Goal: Transaction & Acquisition: Purchase product/service

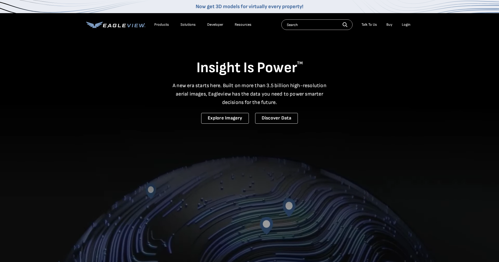
click at [408, 23] on div "Login" at bounding box center [406, 24] width 9 height 5
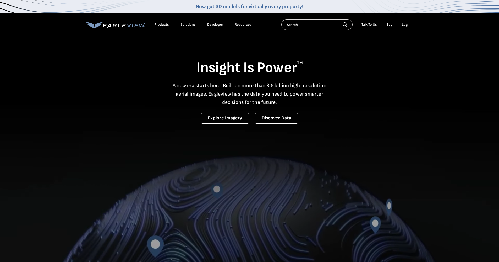
click at [404, 24] on div "Login" at bounding box center [406, 24] width 9 height 5
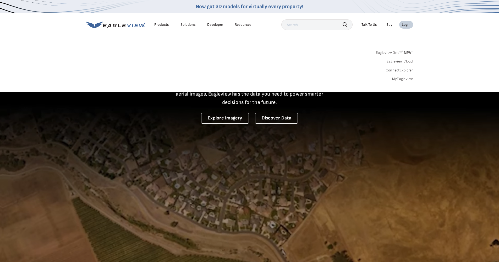
click at [402, 25] on li "Login" at bounding box center [406, 25] width 14 height 8
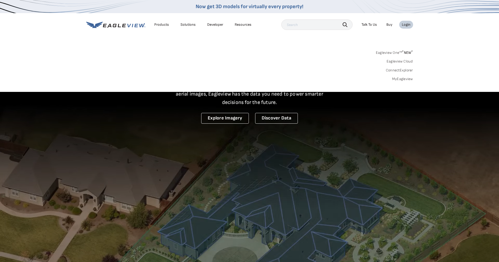
click at [404, 25] on div "Login" at bounding box center [406, 24] width 9 height 5
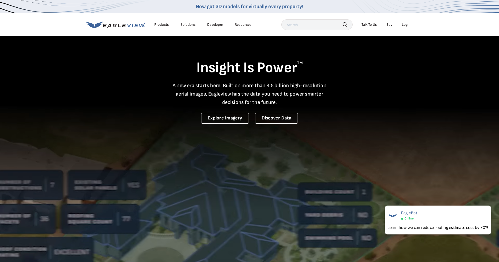
click at [405, 24] on div "Login" at bounding box center [406, 24] width 9 height 5
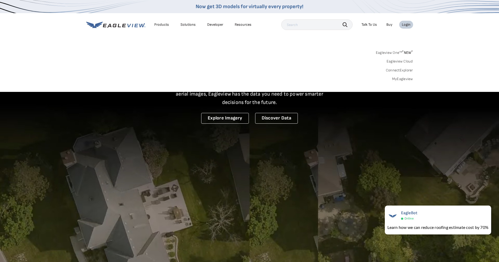
click at [405, 24] on div "Login" at bounding box center [406, 24] width 9 height 5
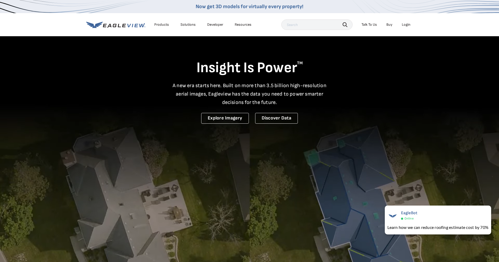
click at [405, 24] on div "Login" at bounding box center [406, 24] width 9 height 5
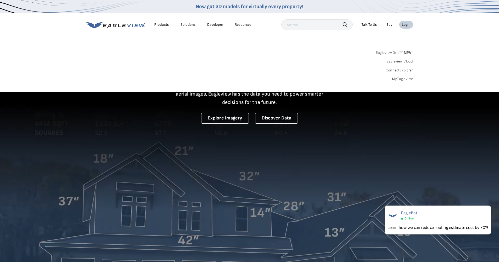
click at [400, 78] on link "MyEagleview" at bounding box center [402, 79] width 21 height 5
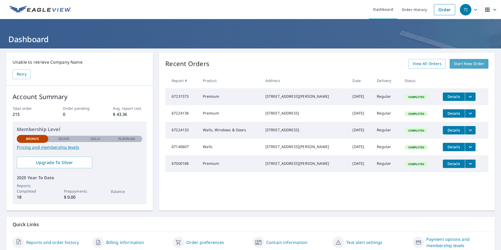
click at [460, 60] on link "Start New Order" at bounding box center [469, 64] width 39 height 10
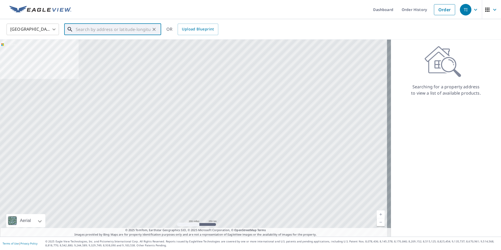
click at [88, 31] on input "text" at bounding box center [113, 29] width 75 height 15
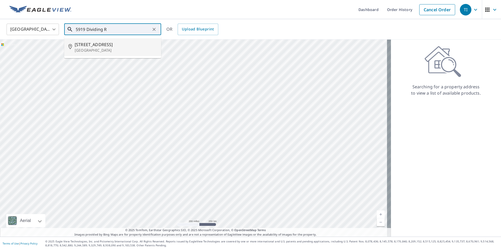
click at [112, 50] on p "[GEOGRAPHIC_DATA]" at bounding box center [116, 50] width 82 height 5
type input "[STREET_ADDRESS]"
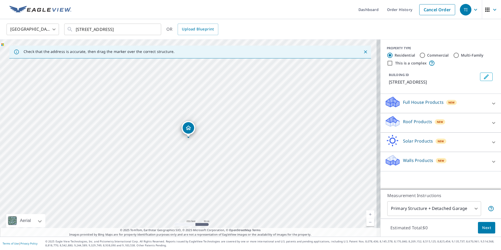
click at [413, 125] on p "Roof Products" at bounding box center [417, 121] width 29 height 6
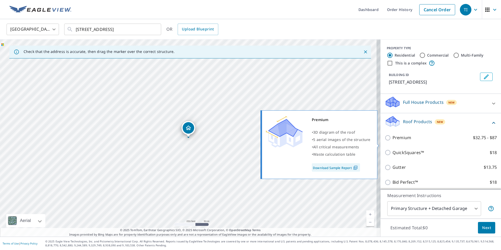
click at [407, 141] on label "Premium $32.75 - $87" at bounding box center [445, 137] width 104 height 7
click at [393, 141] on input "Premium $32.75 - $87" at bounding box center [389, 138] width 8 height 6
checkbox input "true"
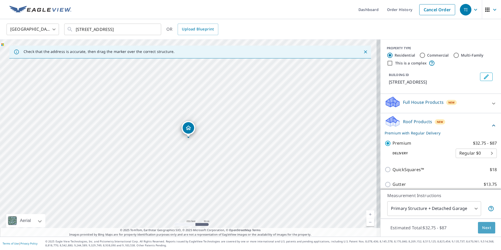
click at [485, 227] on span "Next" at bounding box center [486, 228] width 9 height 7
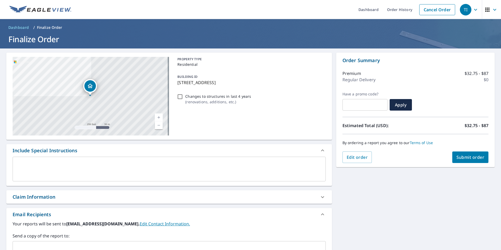
click at [476, 157] on span "Submit order" at bounding box center [471, 157] width 28 height 6
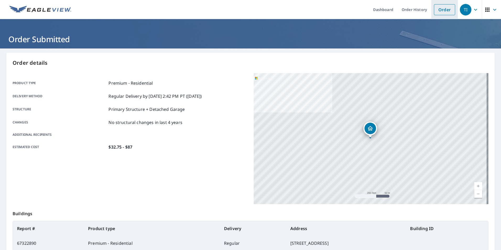
click at [435, 9] on link "Order" at bounding box center [444, 9] width 21 height 11
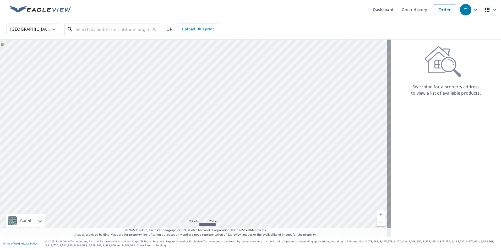
click at [94, 32] on input "text" at bounding box center [113, 29] width 75 height 15
type input "2"
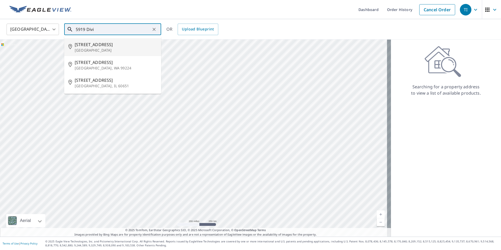
click at [97, 52] on p "[GEOGRAPHIC_DATA]" at bounding box center [116, 50] width 82 height 5
type input "[STREET_ADDRESS]"
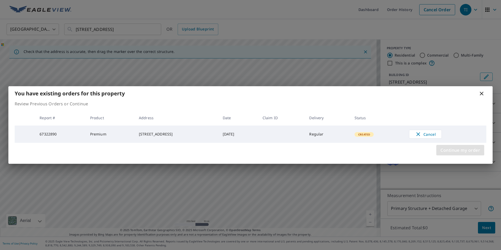
click at [452, 153] on span "Continue my order" at bounding box center [461, 150] width 40 height 7
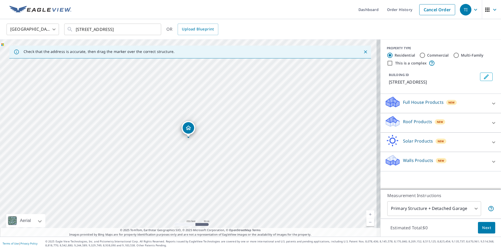
click at [421, 105] on p "Full House Products" at bounding box center [423, 102] width 41 height 6
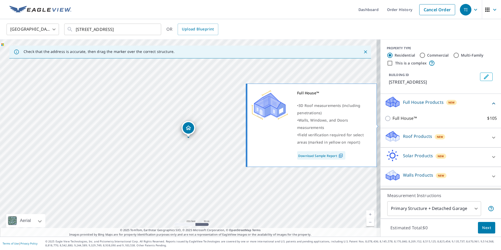
click at [385, 122] on input "Full House™ $105" at bounding box center [389, 118] width 8 height 6
checkbox input "true"
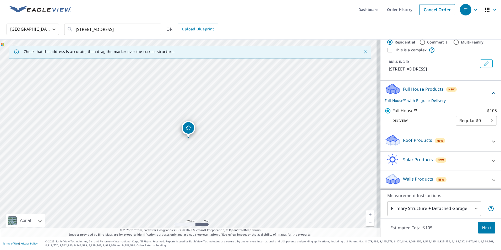
scroll to position [20, 0]
click at [404, 175] on div "Walls Products New" at bounding box center [436, 179] width 103 height 15
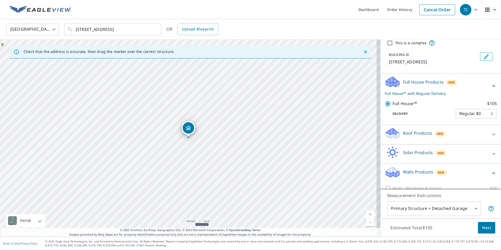
click at [404, 175] on p "Walls Products" at bounding box center [418, 172] width 30 height 6
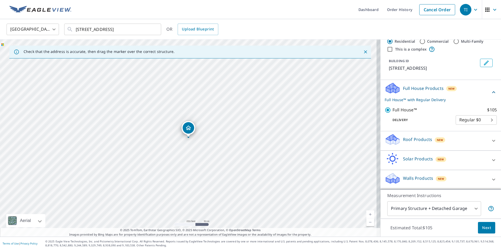
click at [484, 226] on span "Next" at bounding box center [486, 228] width 9 height 7
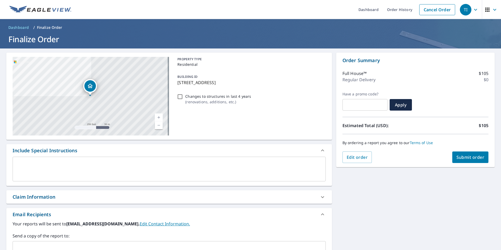
click at [468, 157] on span "Submit order" at bounding box center [471, 157] width 28 height 6
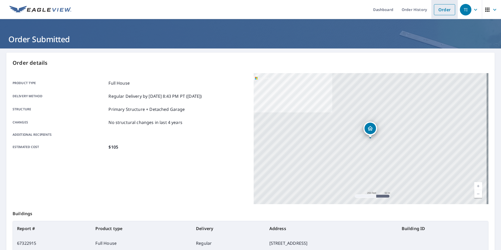
click at [446, 13] on link "Order" at bounding box center [444, 9] width 21 height 11
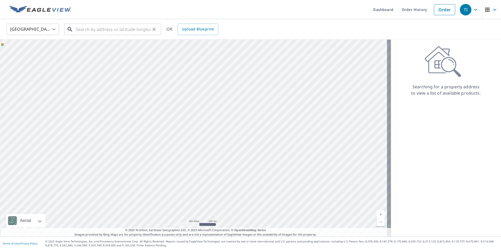
click at [92, 31] on input "text" at bounding box center [113, 29] width 75 height 15
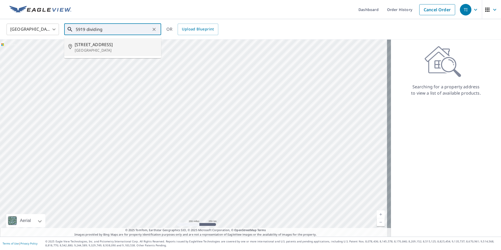
click at [115, 45] on span "[STREET_ADDRESS]" at bounding box center [116, 44] width 82 height 6
type input "[STREET_ADDRESS]"
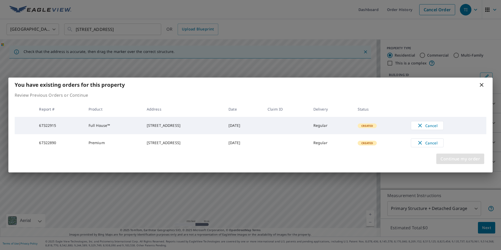
click at [462, 162] on span "Continue my order" at bounding box center [461, 158] width 40 height 7
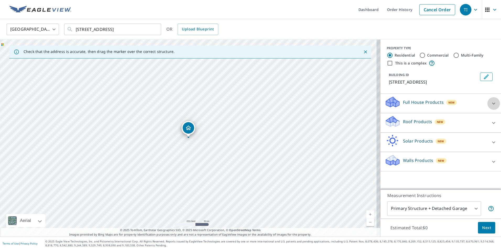
click at [491, 107] on icon at bounding box center [494, 103] width 6 height 6
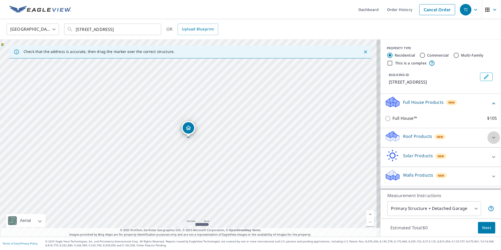
click at [487, 142] on div at bounding box center [493, 137] width 13 height 13
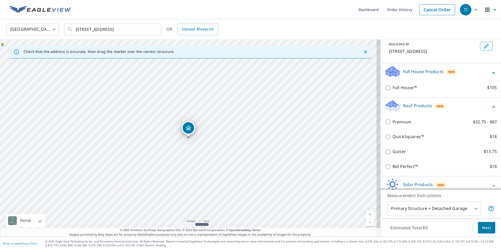
scroll to position [63, 0]
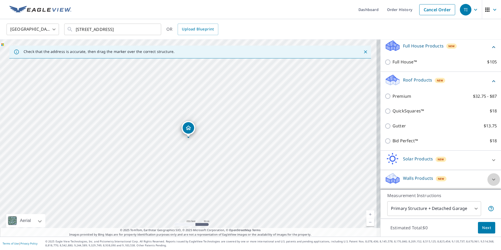
click at [491, 178] on icon at bounding box center [494, 179] width 6 height 6
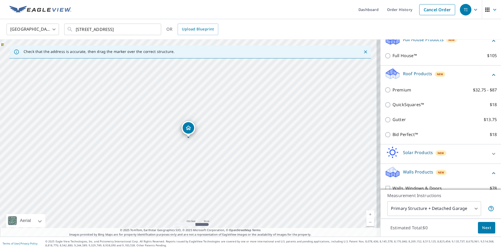
click at [491, 176] on icon at bounding box center [494, 173] width 6 height 6
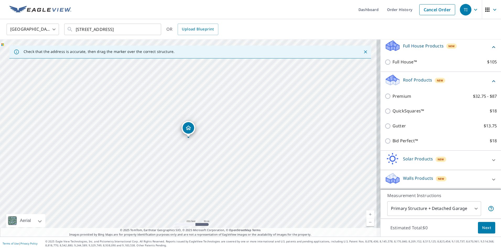
click at [491, 180] on icon at bounding box center [494, 179] width 6 height 6
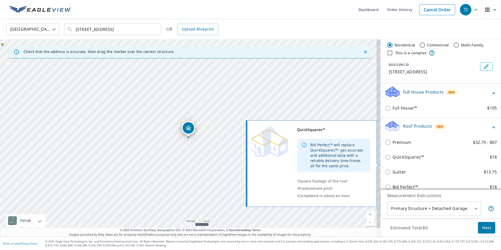
scroll to position [0, 0]
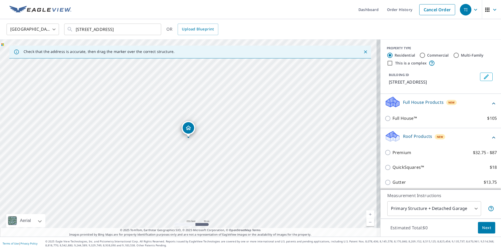
click at [318, 17] on ul "Dashboard Order History Cancel Order" at bounding box center [265, 9] width 383 height 19
